Goal: Task Accomplishment & Management: Use online tool/utility

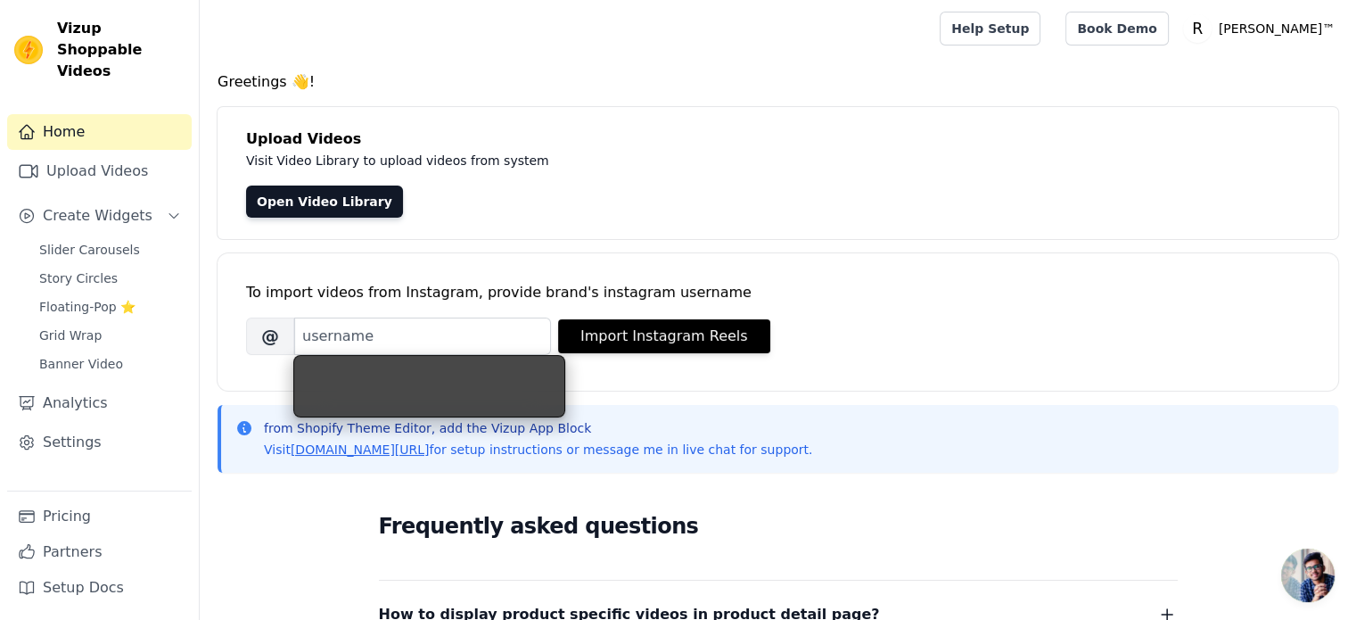
drag, startPoint x: 0, startPoint y: 0, endPoint x: 111, endPoint y: 70, distance: 130.6
click at [122, 100] on div "Home Upload Videos Create Widgets Slider Carousels Story Circles Floating-Pop ⭐…" at bounding box center [99, 360] width 199 height 520
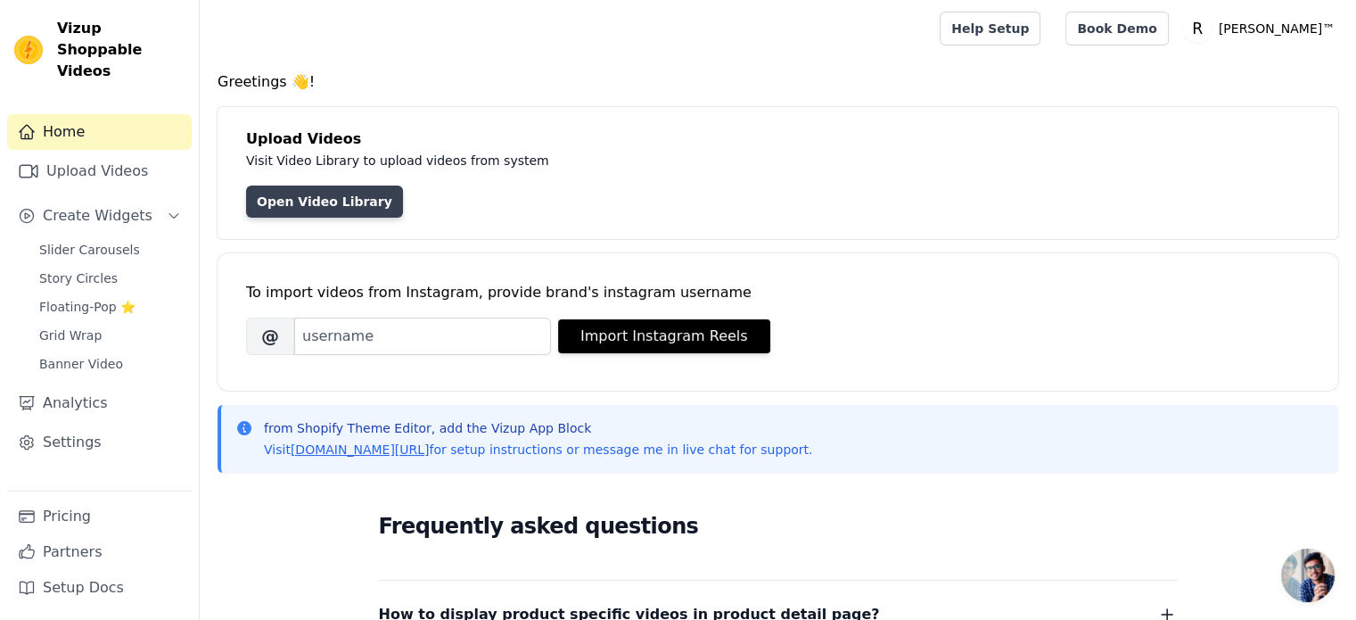
click at [340, 195] on link "Open Video Library" at bounding box center [324, 201] width 157 height 32
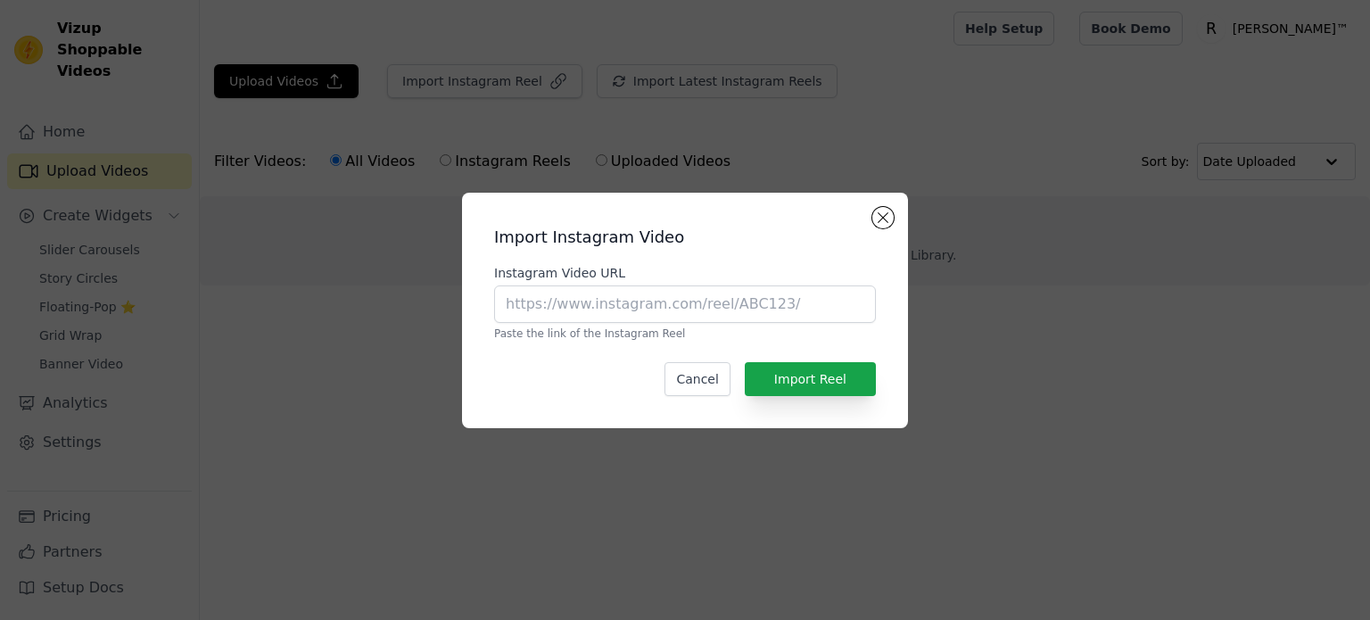
click at [356, 37] on div "Import Instagram Video Instagram Video URL Paste the link of the Instagram Reel…" at bounding box center [685, 310] width 1370 height 620
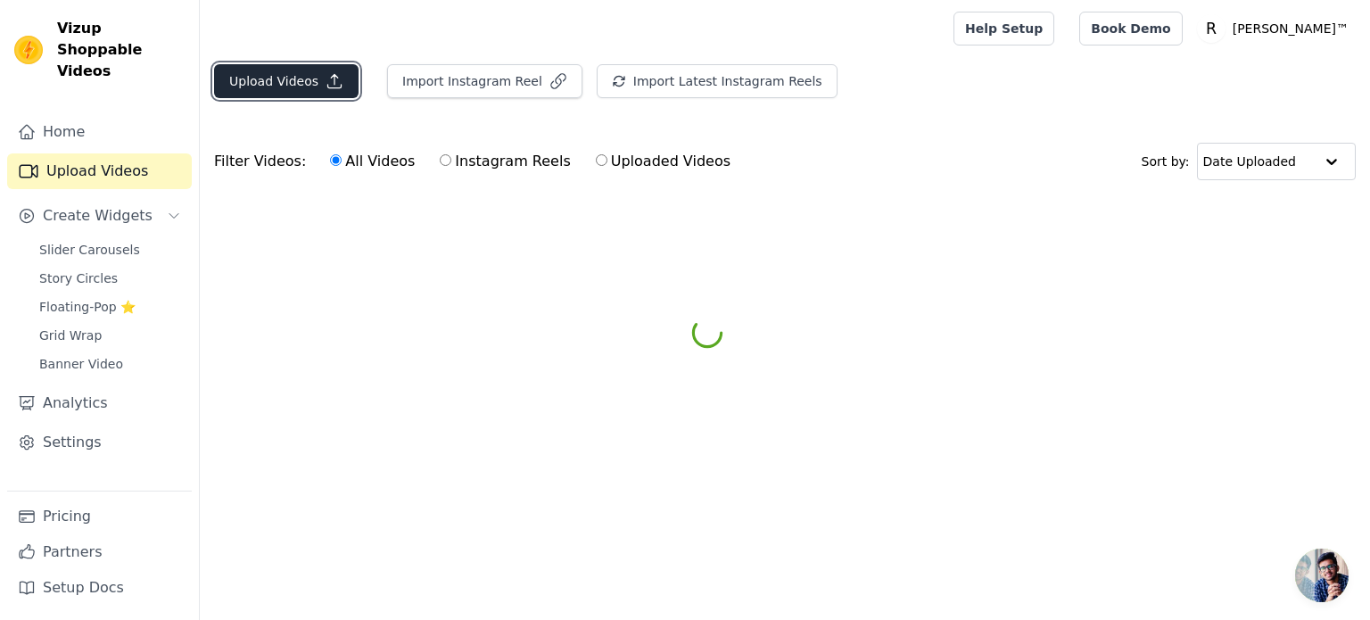
click at [292, 70] on button "Upload Videos" at bounding box center [286, 81] width 144 height 34
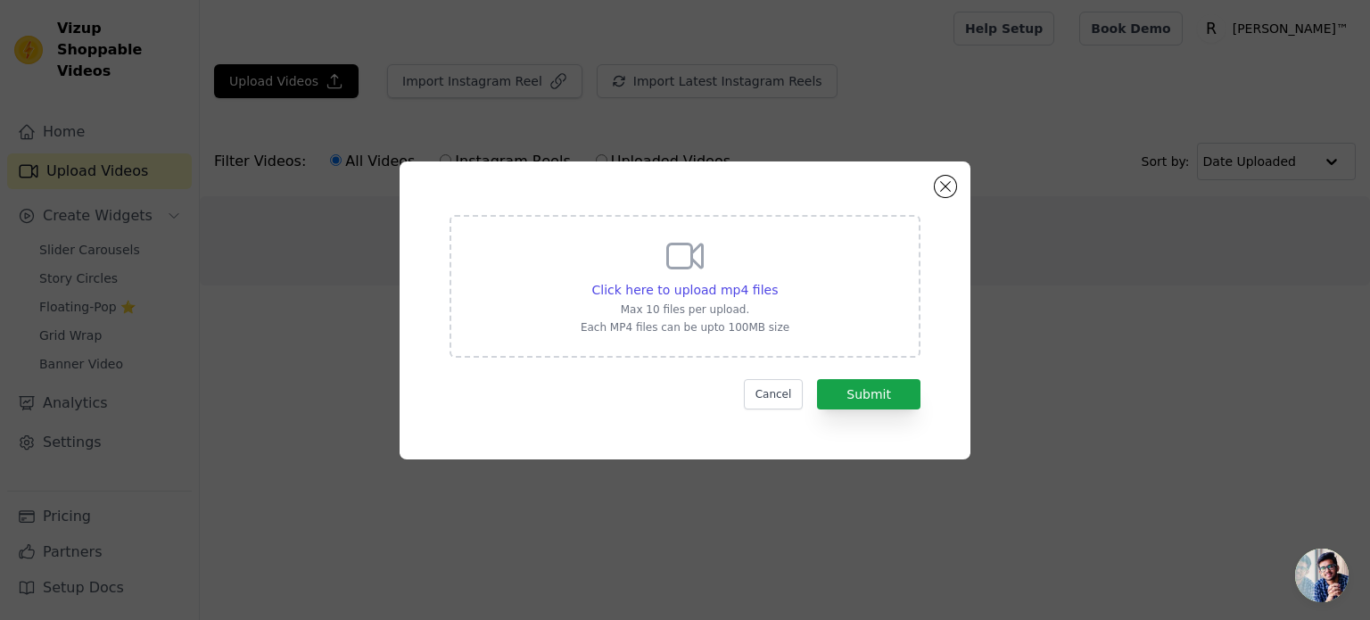
click at [696, 260] on icon at bounding box center [684, 256] width 43 height 43
click at [777, 280] on input "Click here to upload mp4 files Max 10 files per upload. Each MP4 files can be u…" at bounding box center [777, 280] width 1 height 1
type input "C:\fakepath\[PERSON_NAME] (Mobile Video(2).mp4"
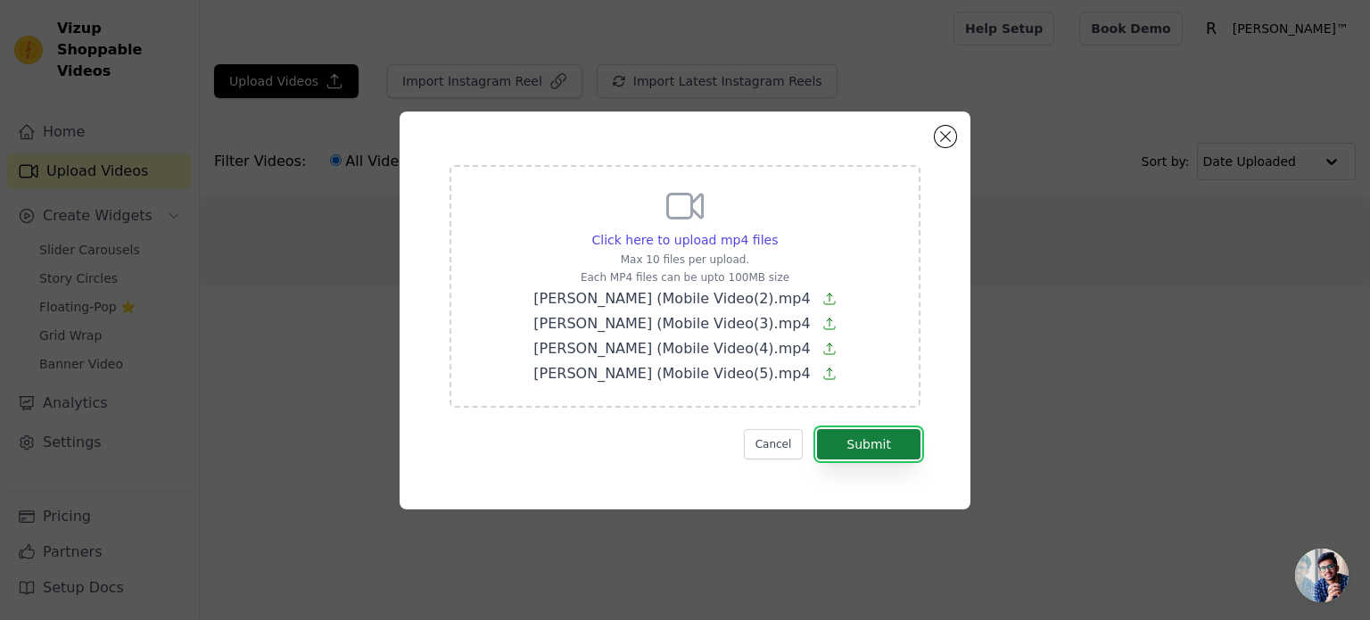
click at [868, 445] on button "Submit" at bounding box center [868, 444] width 103 height 30
